Goal: Task Accomplishment & Management: Use online tool/utility

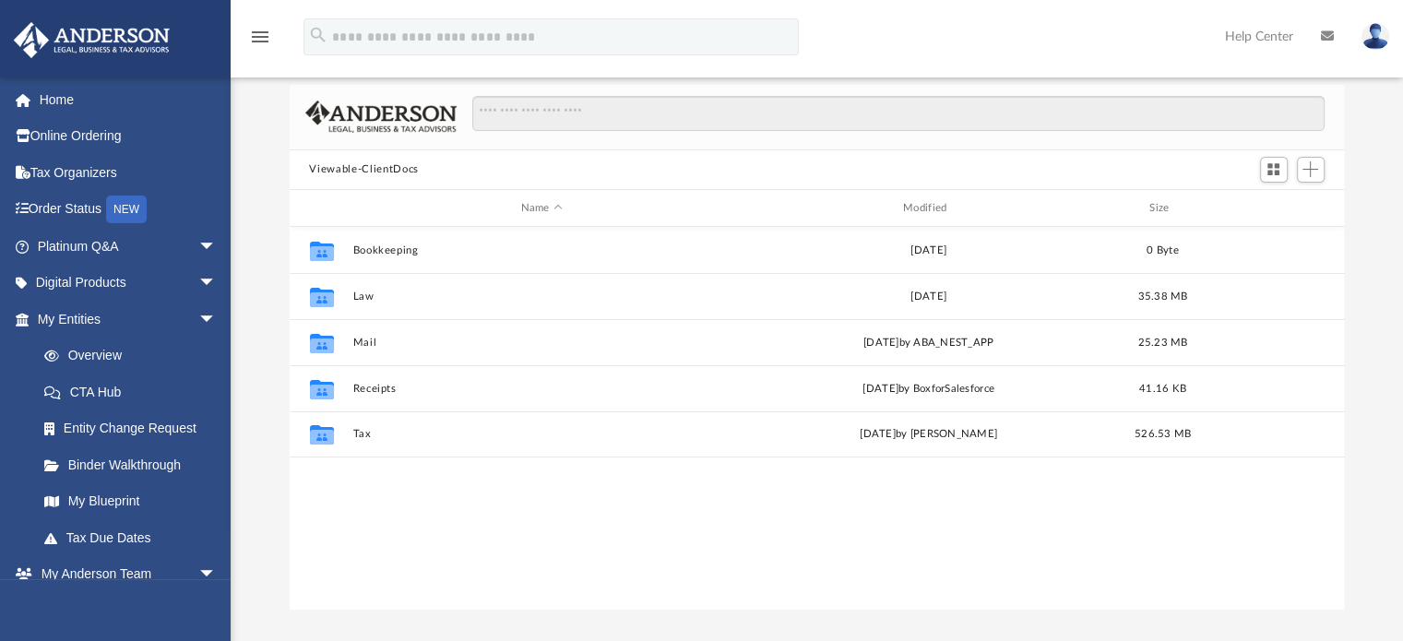
scroll to position [405, 1040]
click at [361, 432] on button "Tax" at bounding box center [541, 435] width 378 height 12
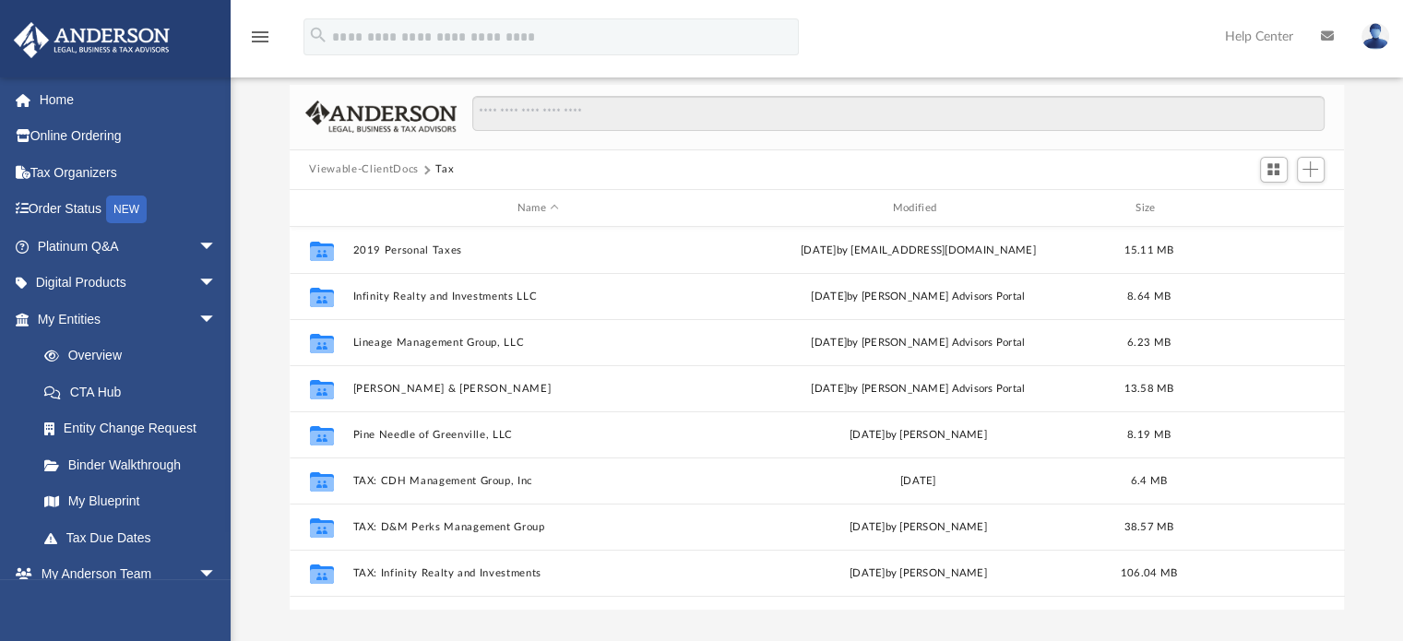
scroll to position [355, 0]
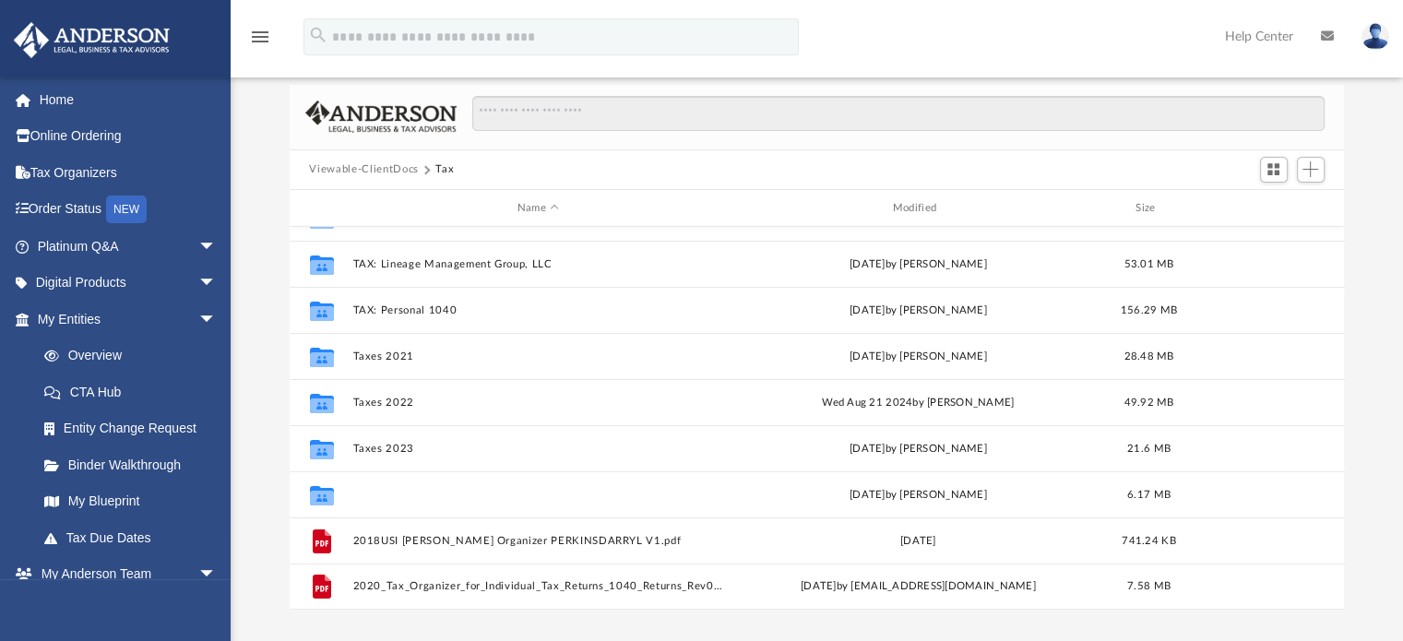
click at [373, 489] on button "Taxes 2024" at bounding box center [538, 495] width 372 height 12
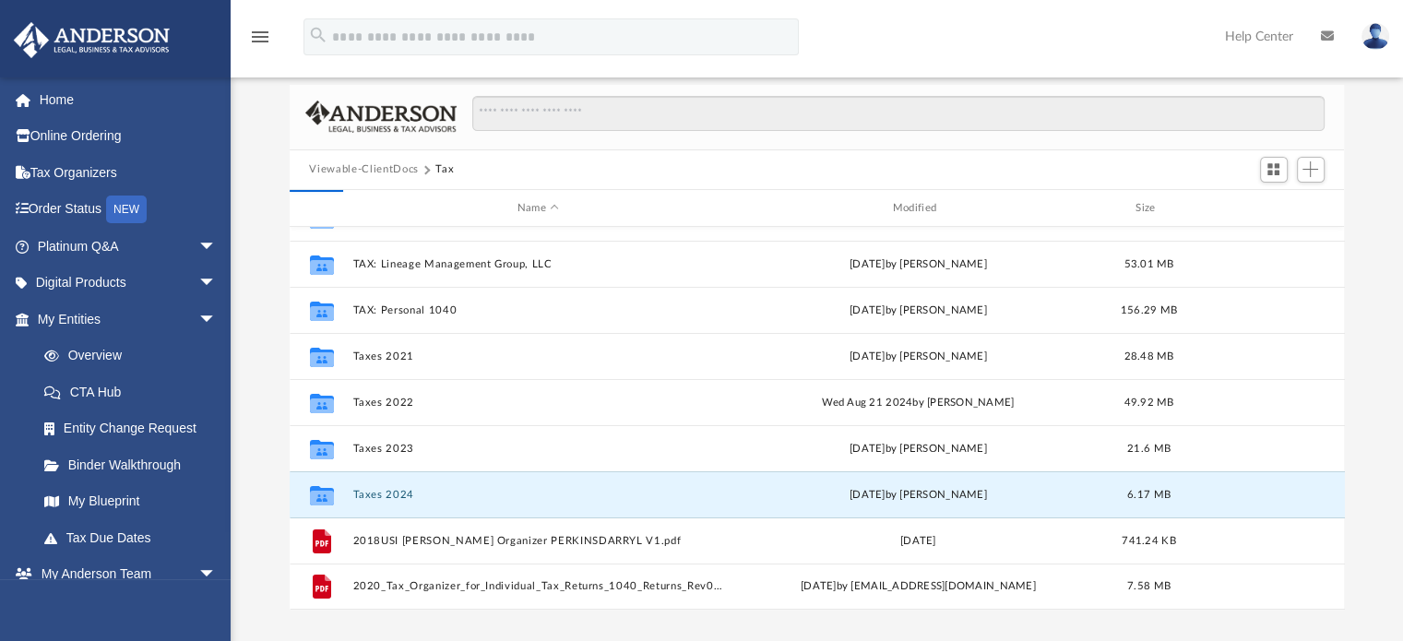
scroll to position [0, 0]
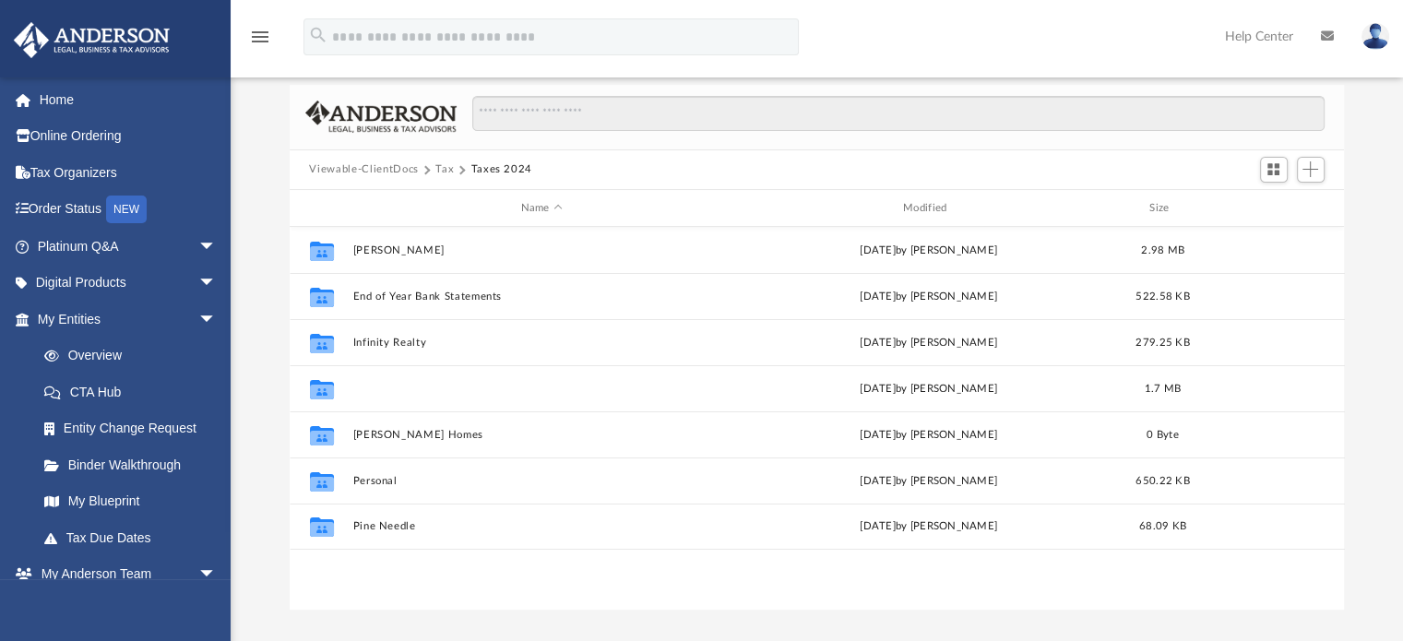
click at [369, 388] on button "Lineage" at bounding box center [541, 389] width 378 height 12
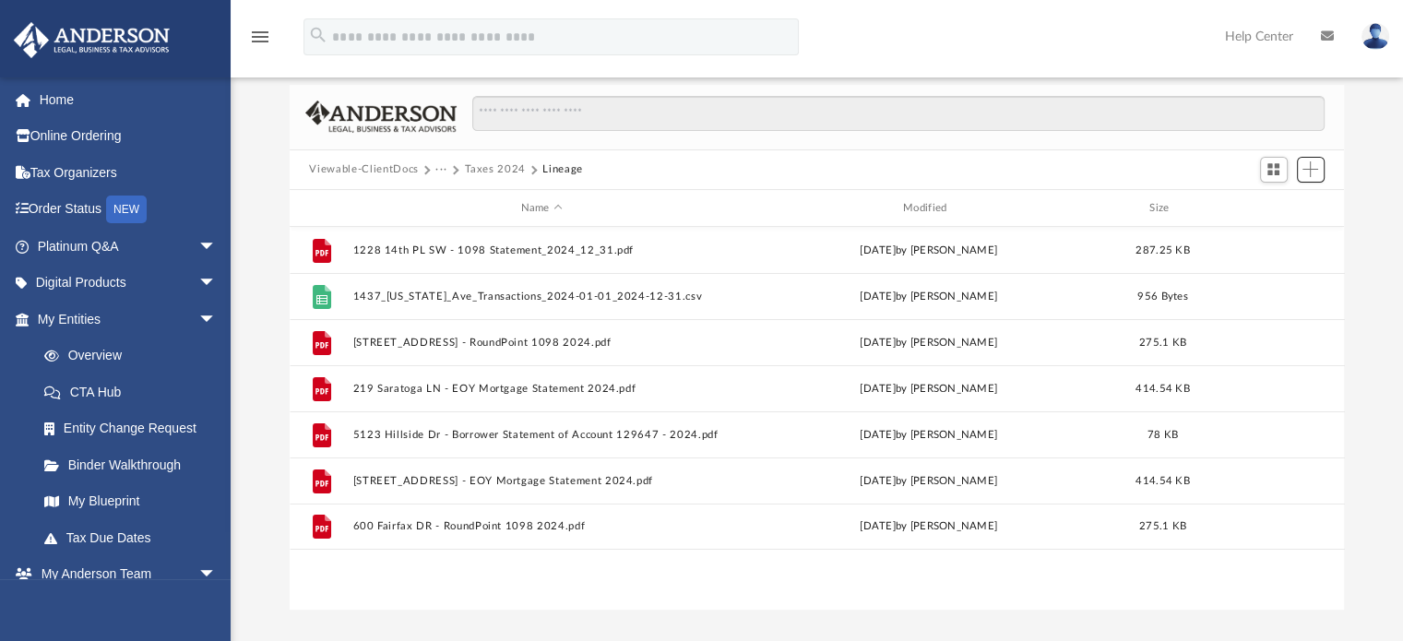
click at [1309, 165] on span "Add" at bounding box center [1310, 169] width 16 height 16
click at [1271, 231] on li "New Folder" at bounding box center [1283, 234] width 59 height 19
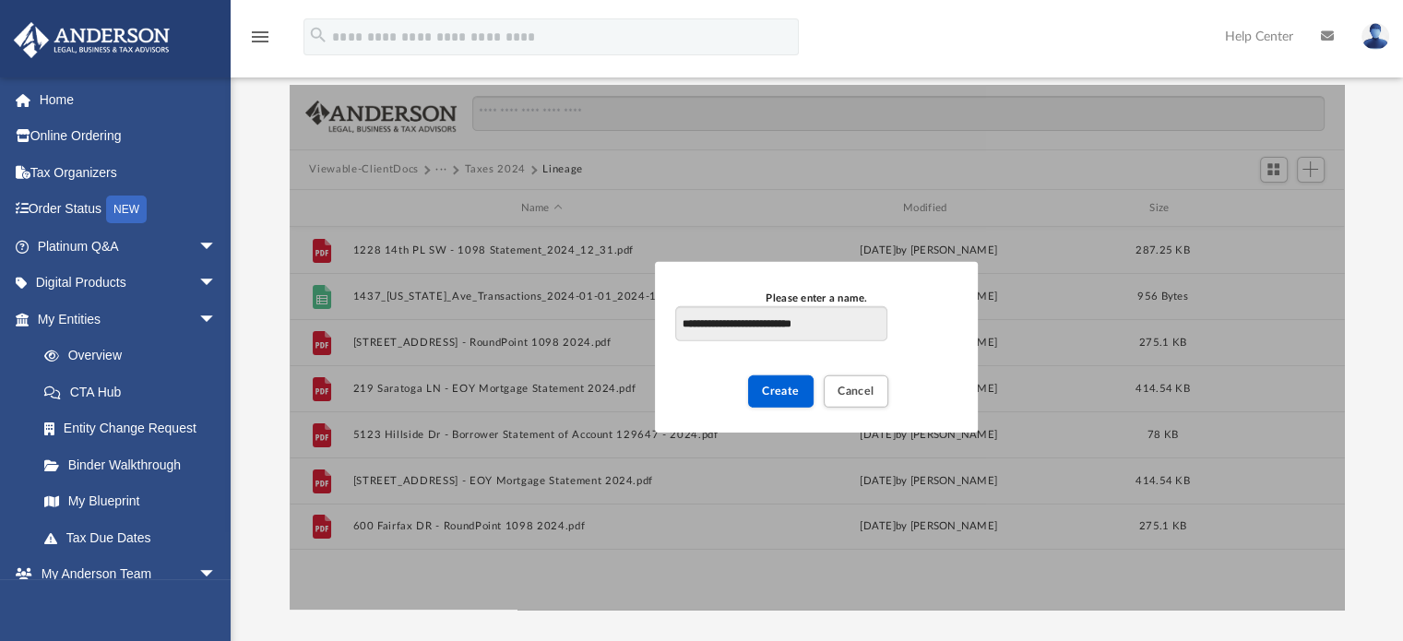
type input "**********"
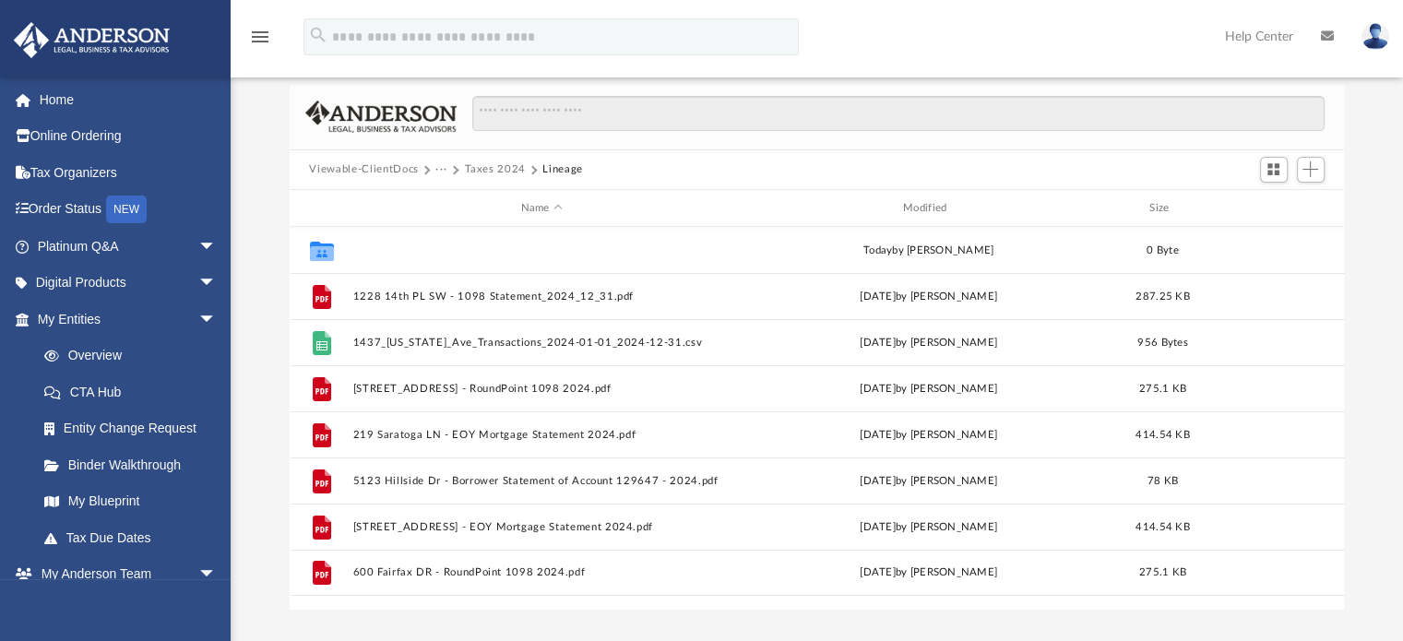
click at [489, 246] on button "Profit and Loss Property Wise" at bounding box center [541, 250] width 378 height 12
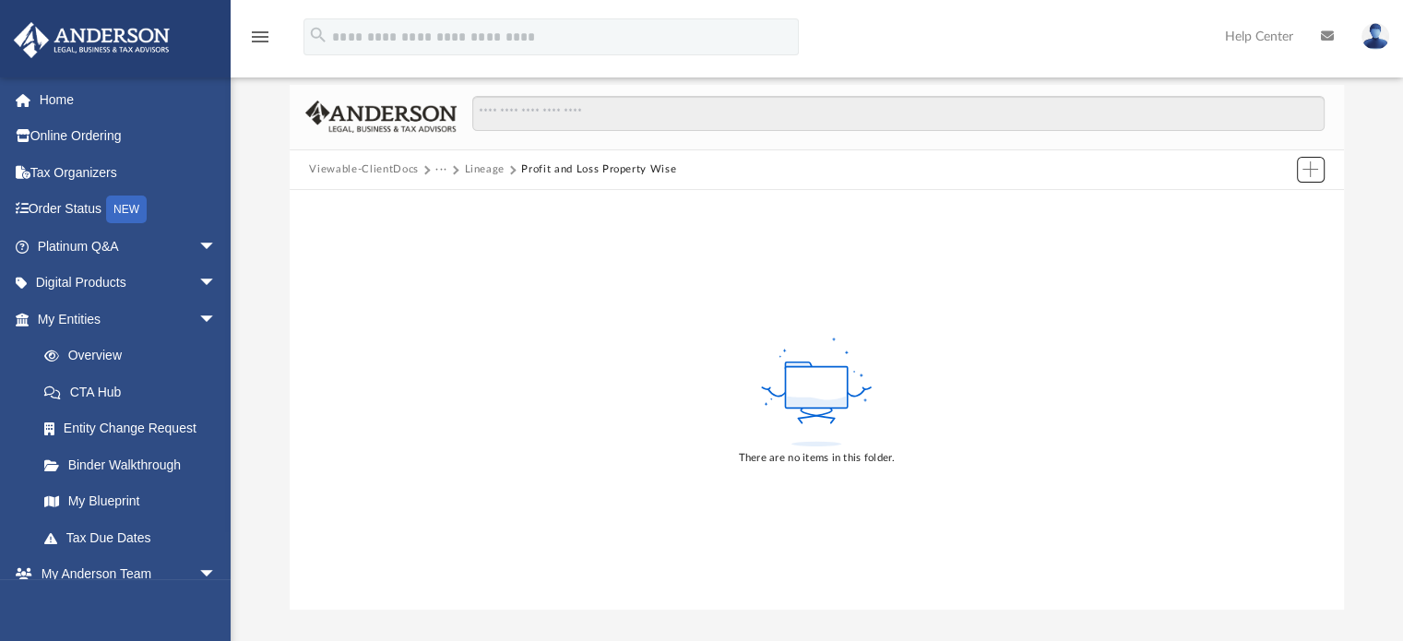
click at [1309, 174] on span "Add" at bounding box center [1310, 169] width 16 height 16
click at [1287, 202] on li "Upload" at bounding box center [1283, 205] width 59 height 19
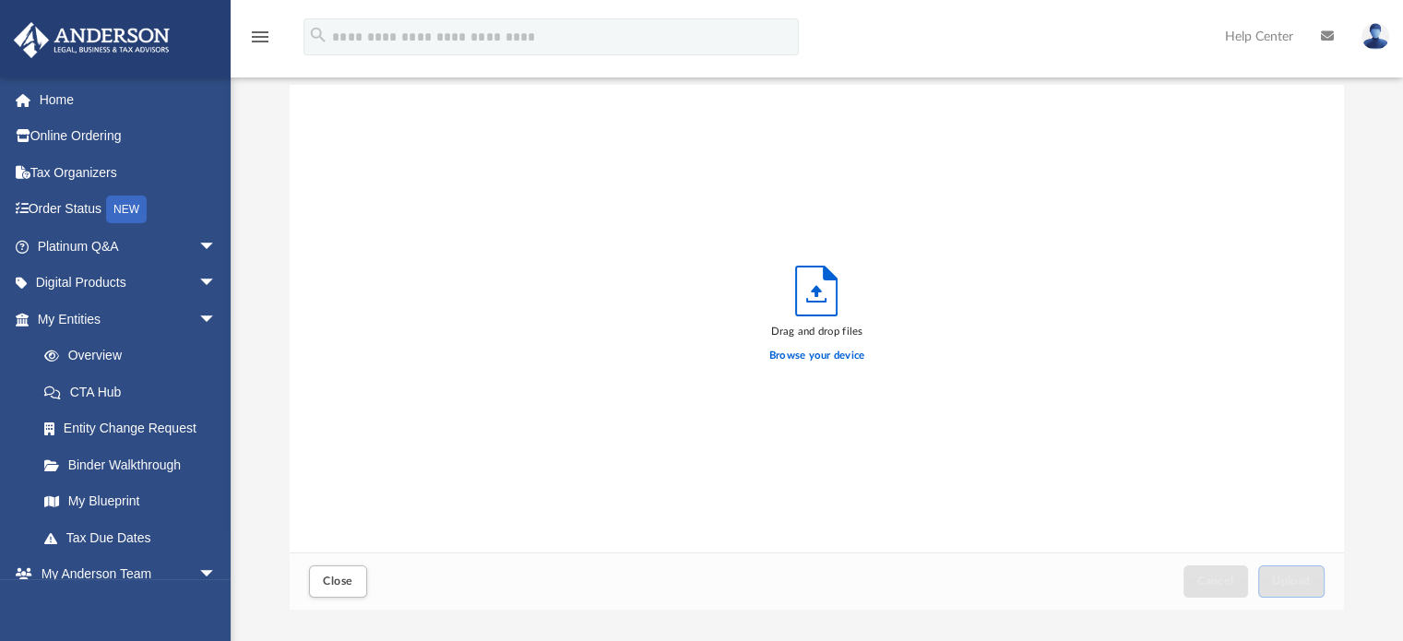
scroll to position [454, 1040]
click at [814, 351] on label "Browse your device" at bounding box center [817, 356] width 96 height 17
click at [0, 0] on input "Browse your device" at bounding box center [0, 0] width 0 height 0
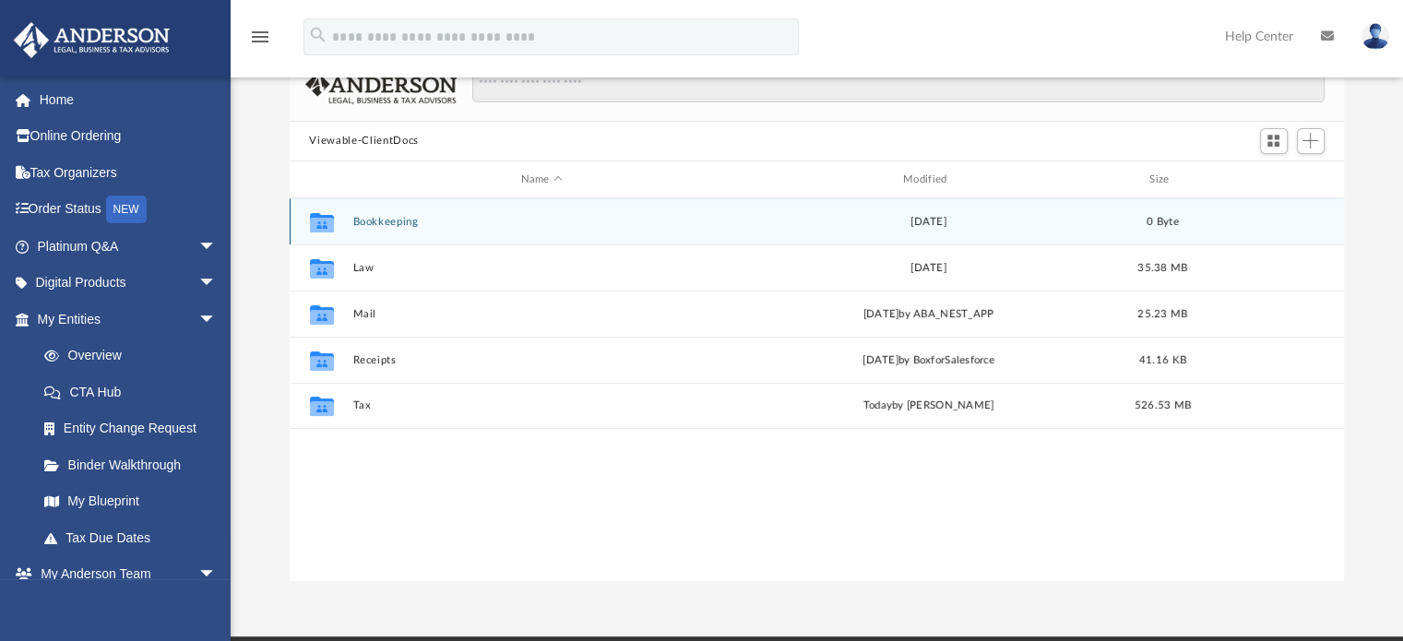
scroll to position [158, 0]
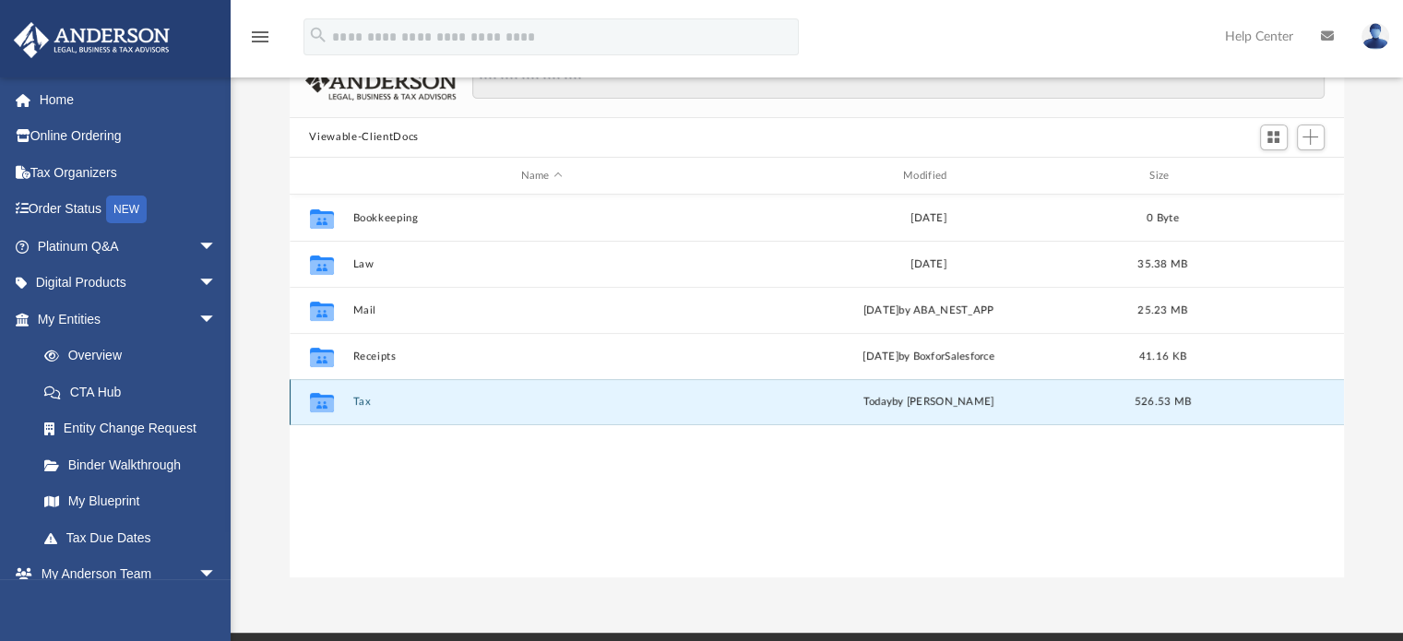
click at [365, 271] on button "Tax" at bounding box center [541, 403] width 378 height 12
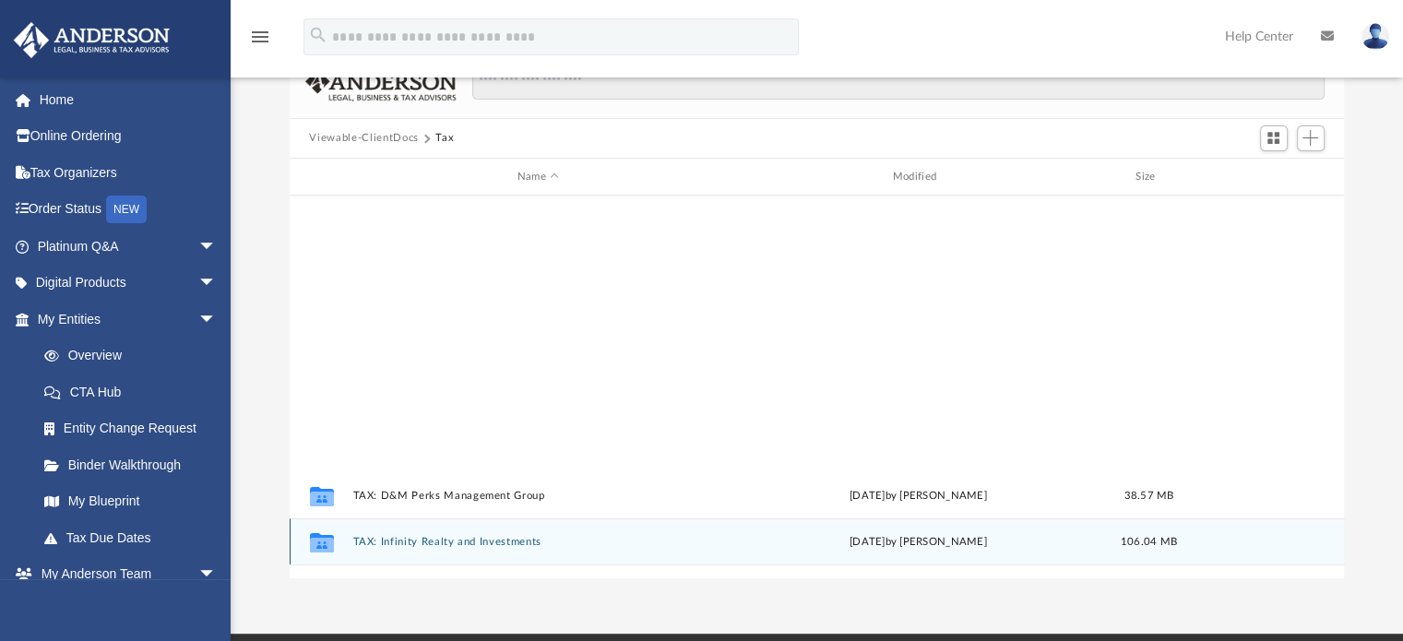
scroll to position [355, 0]
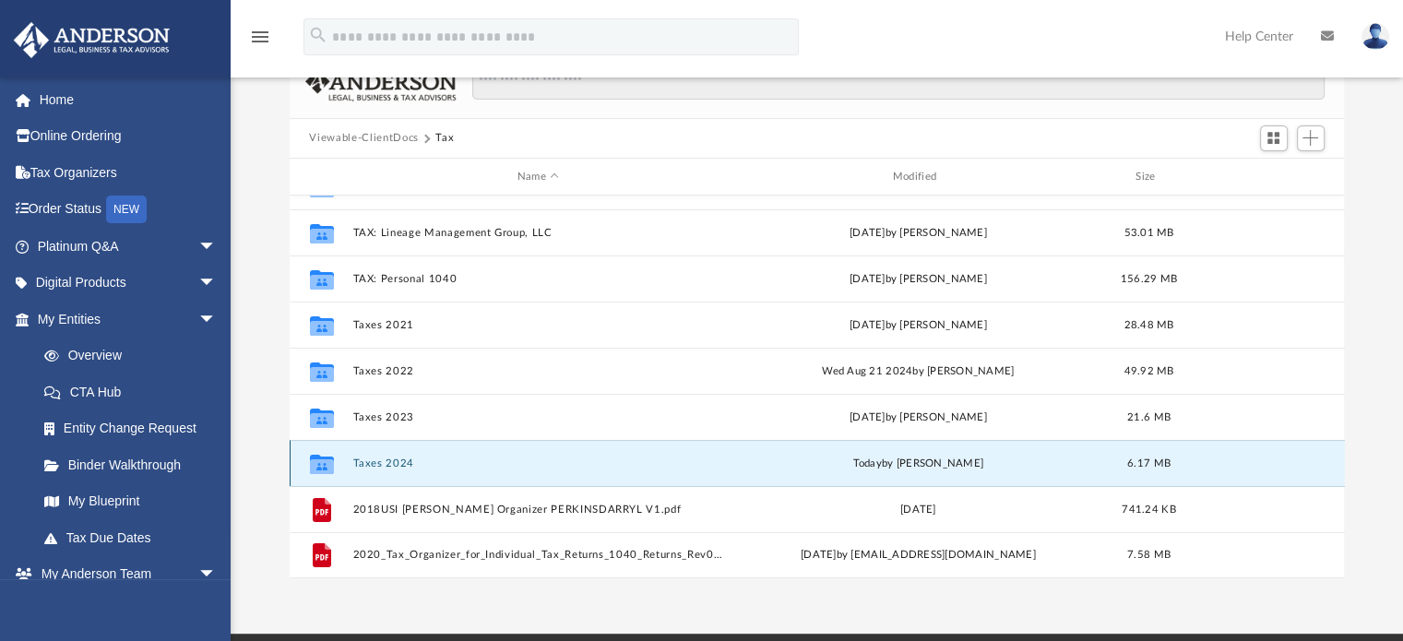
click at [385, 271] on button "Taxes 2024" at bounding box center [538, 463] width 372 height 12
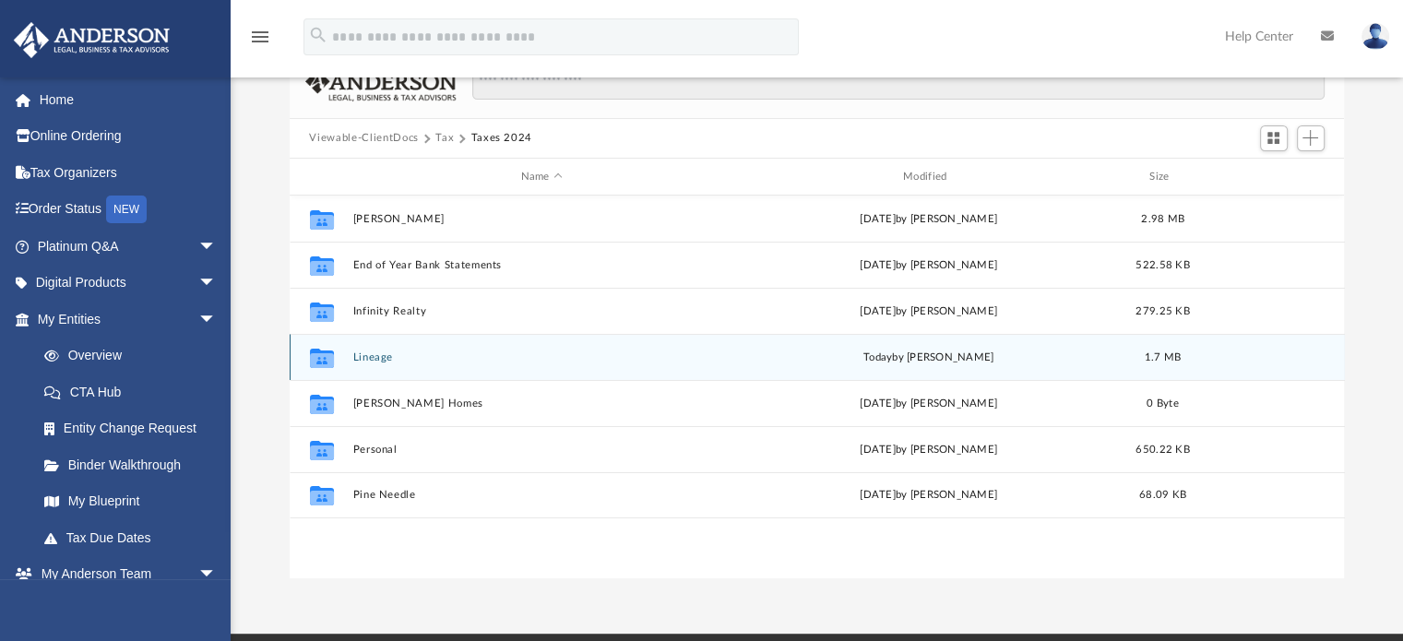
click at [376, 271] on button "Lineage" at bounding box center [541, 357] width 378 height 12
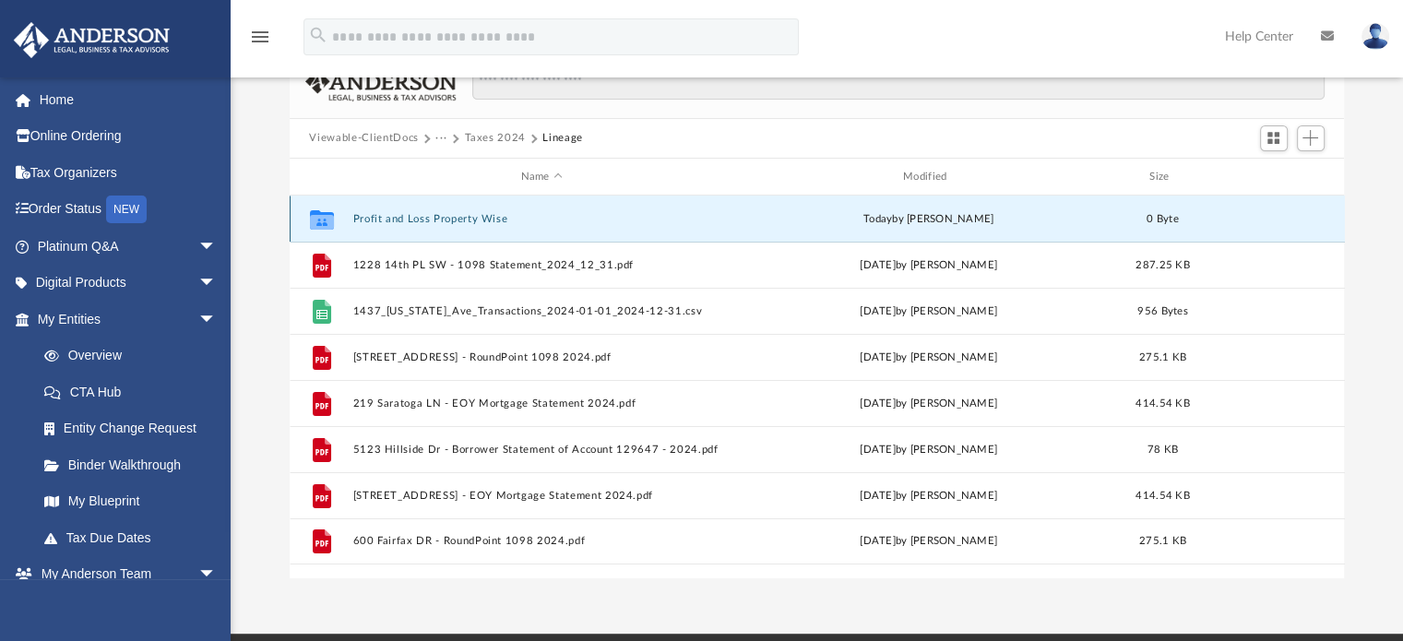
click at [403, 215] on button "Profit and Loss Property Wise" at bounding box center [541, 219] width 378 height 12
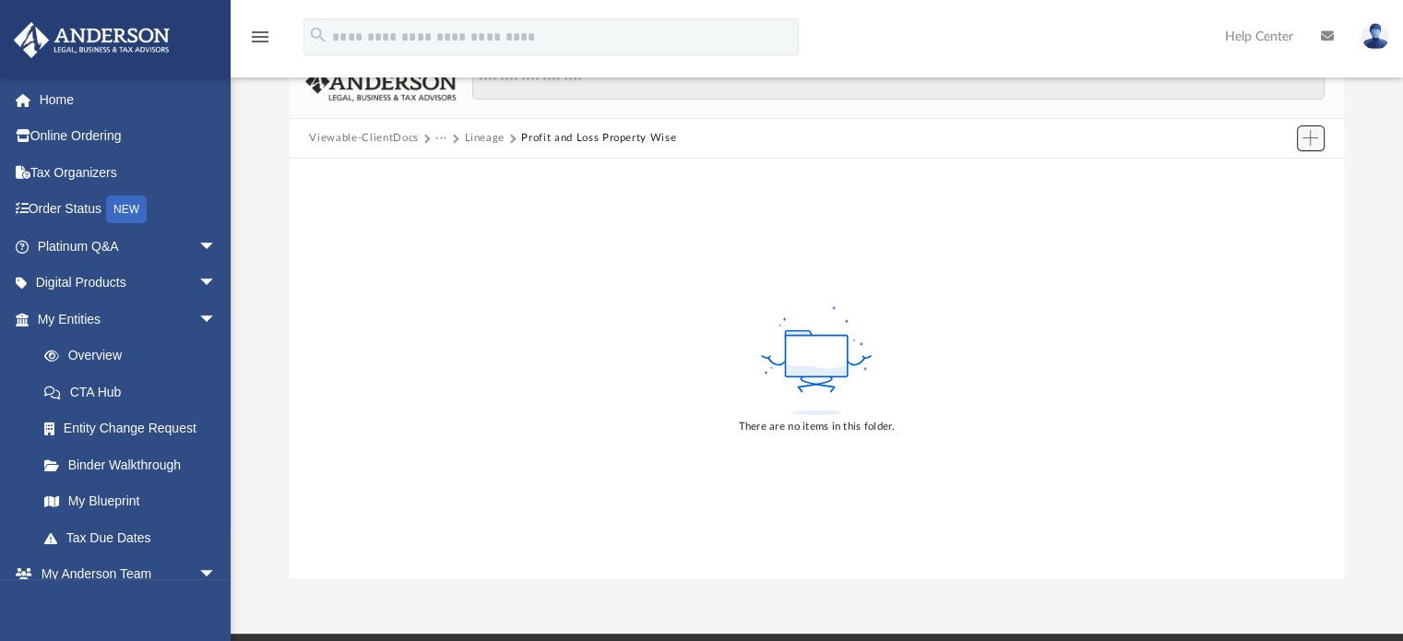
click at [701, 139] on span "Add" at bounding box center [1310, 138] width 16 height 16
click at [701, 172] on li "Upload" at bounding box center [1283, 174] width 59 height 19
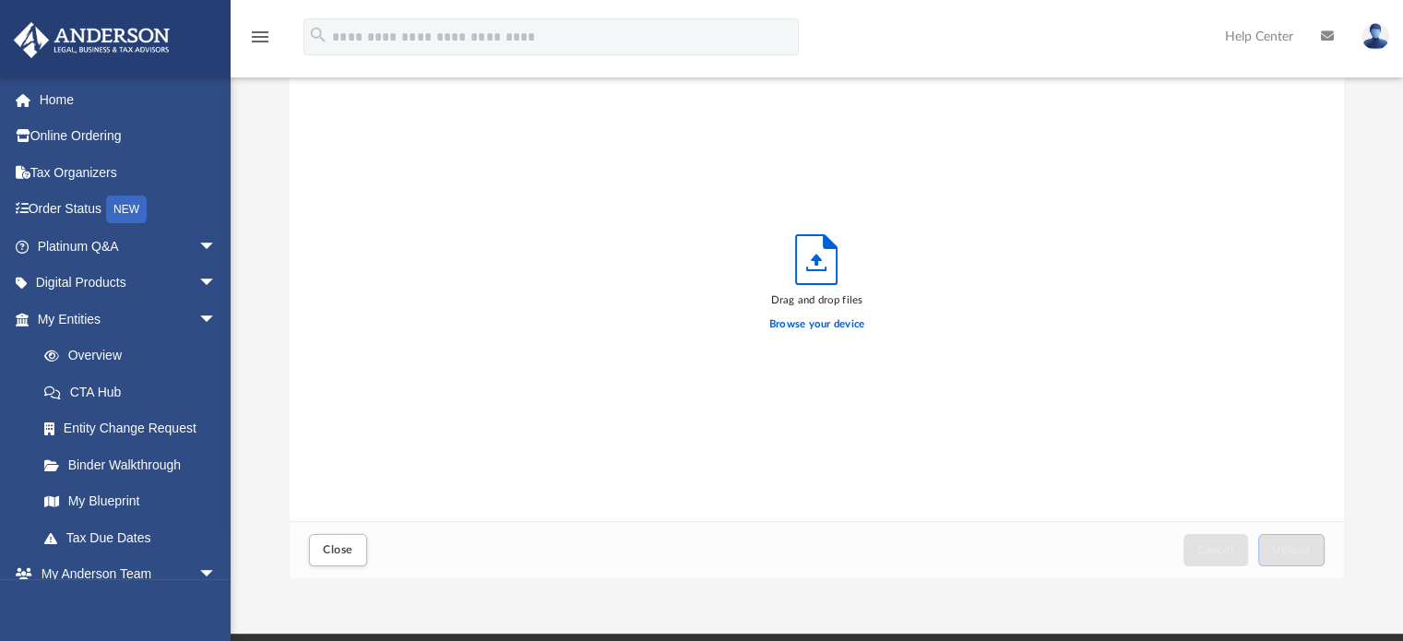
scroll to position [454, 1040]
click at [701, 271] on label "Browse your device" at bounding box center [817, 324] width 96 height 17
click at [0, 0] on input "Browse your device" at bounding box center [0, 0] width 0 height 0
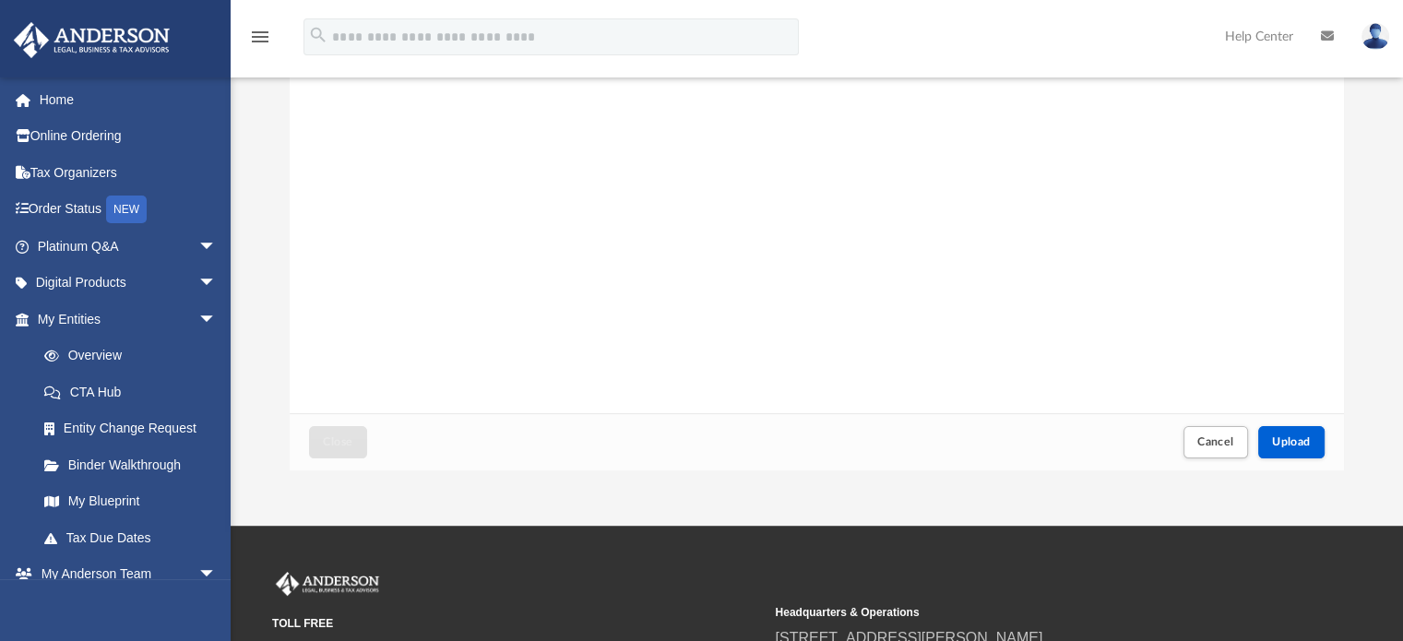
scroll to position [309, 0]
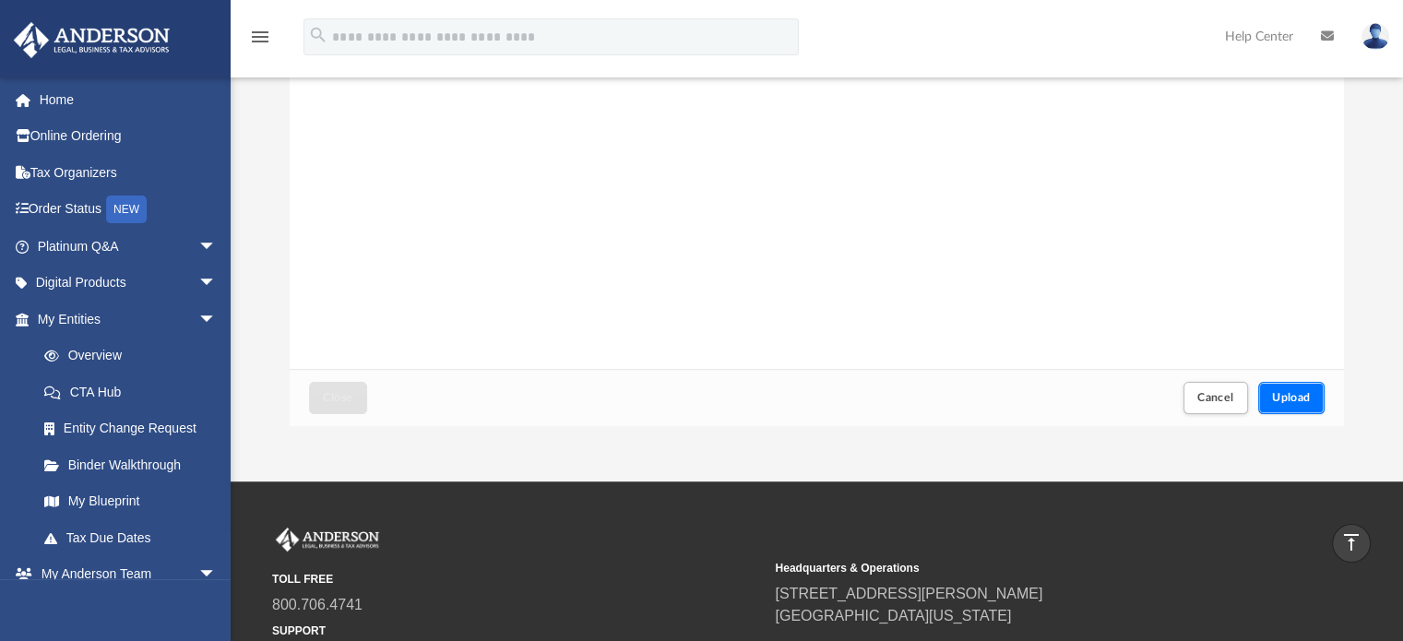
click at [701, 271] on span "Upload" at bounding box center [1291, 397] width 39 height 11
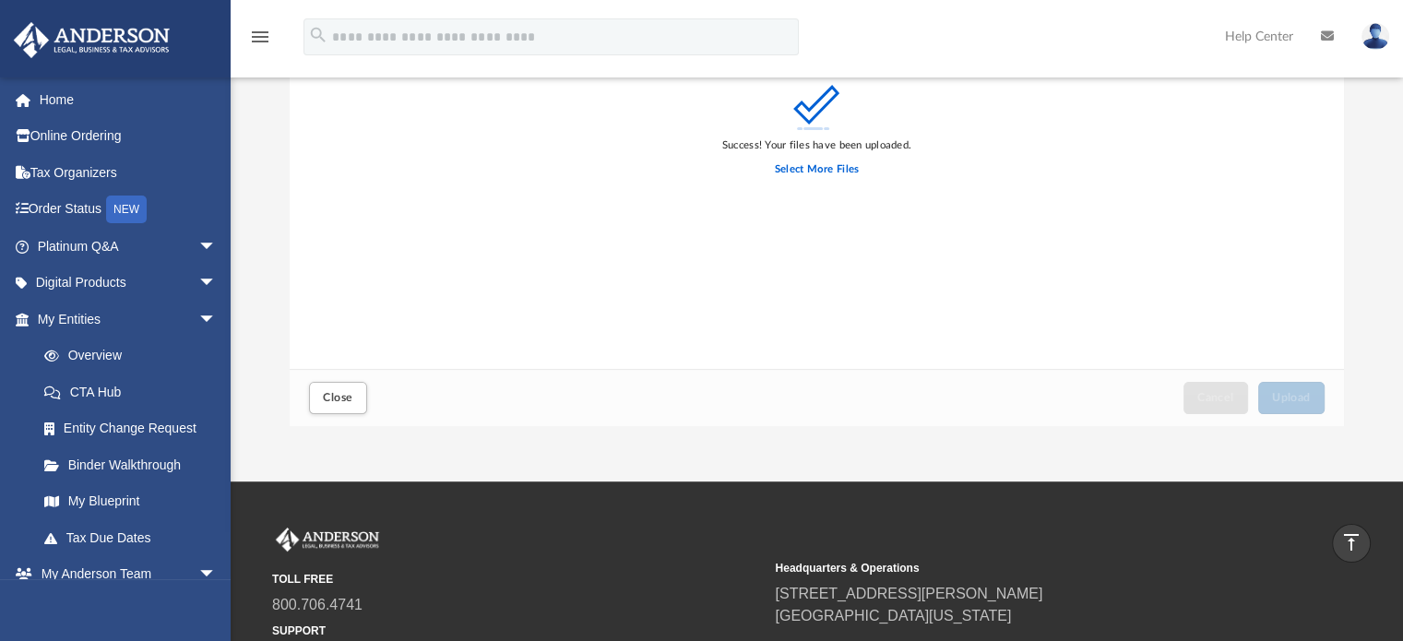
scroll to position [0, 0]
